Goal: Transaction & Acquisition: Book appointment/travel/reservation

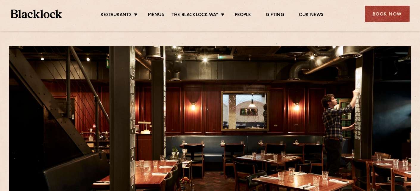
click at [411, 14] on div "Restaurants Soho City Shoreditch Covent Garden Canary Wharf Manchester Birmingh…" at bounding box center [210, 13] width 417 height 27
click at [389, 15] on div "Book Now" at bounding box center [387, 14] width 45 height 16
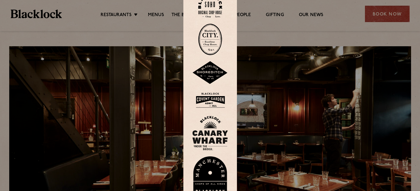
click at [211, 98] on img at bounding box center [210, 99] width 36 height 19
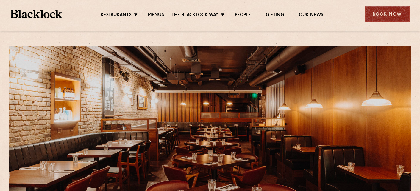
click at [381, 10] on div "Book Now" at bounding box center [387, 14] width 45 height 16
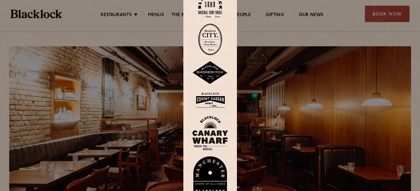
click at [212, 99] on img at bounding box center [210, 99] width 36 height 19
